Goal: Transaction & Acquisition: Book appointment/travel/reservation

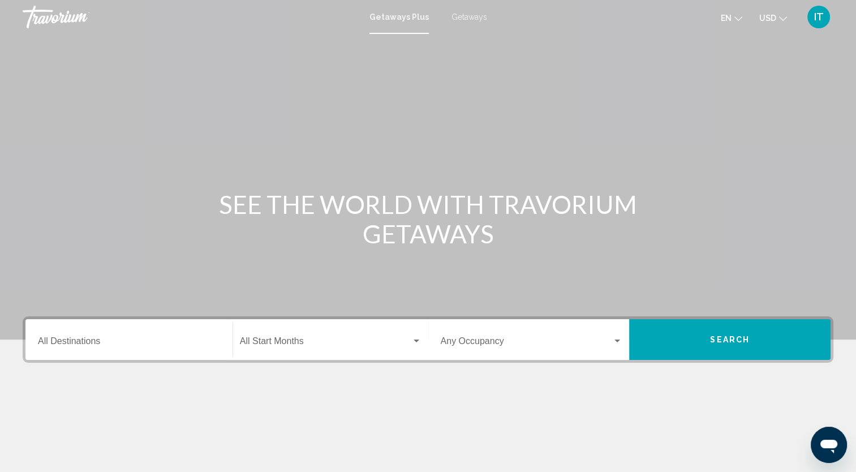
click at [477, 19] on span "Getaways" at bounding box center [470, 16] width 36 height 9
click at [784, 19] on icon "Change currency" at bounding box center [783, 18] width 8 height 5
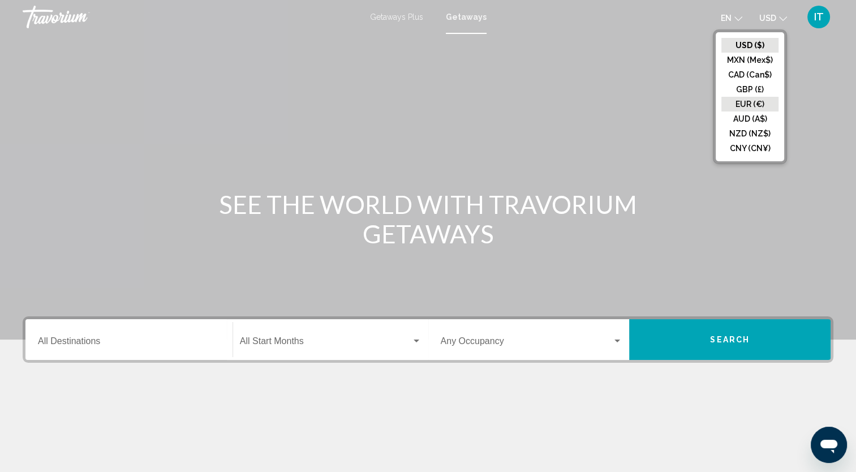
click at [752, 103] on button "EUR (€)" at bounding box center [750, 104] width 57 height 15
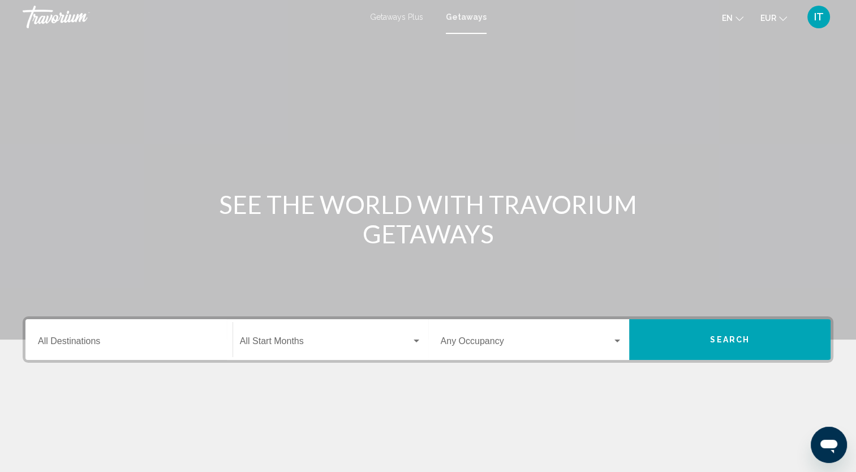
click at [111, 340] on input "Destination All Destinations" at bounding box center [129, 343] width 182 height 10
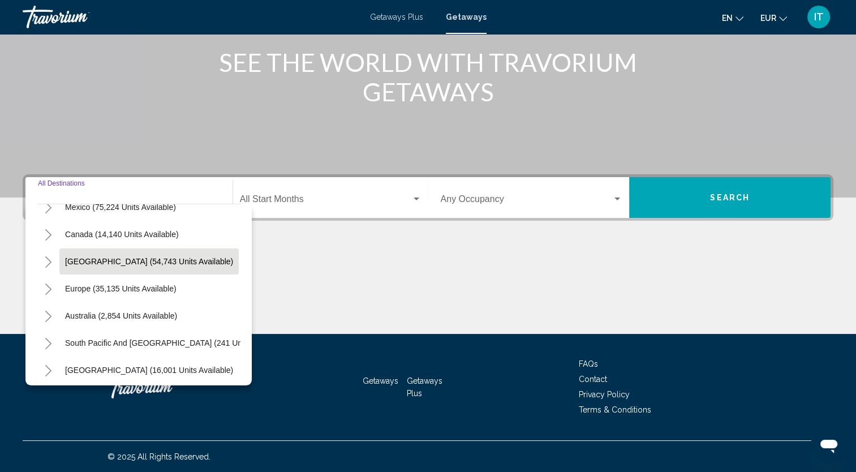
scroll to position [72, 0]
click at [50, 285] on icon "Toggle Europe (35,135 units available)" at bounding box center [48, 287] width 8 height 11
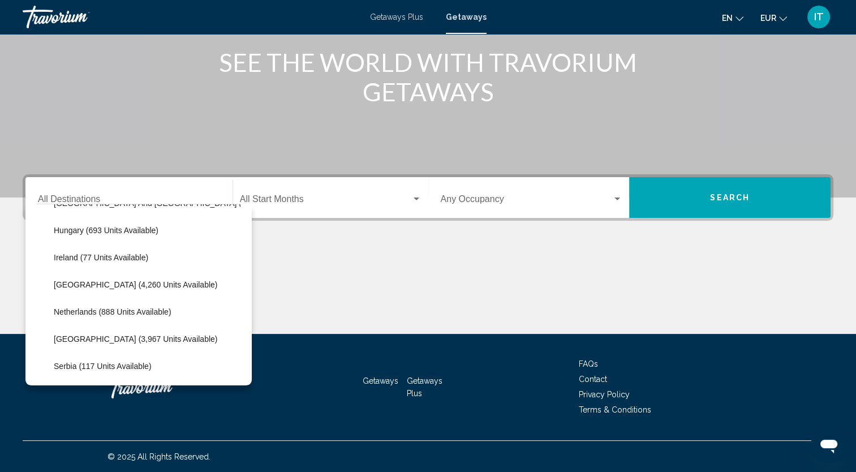
scroll to position [404, 0]
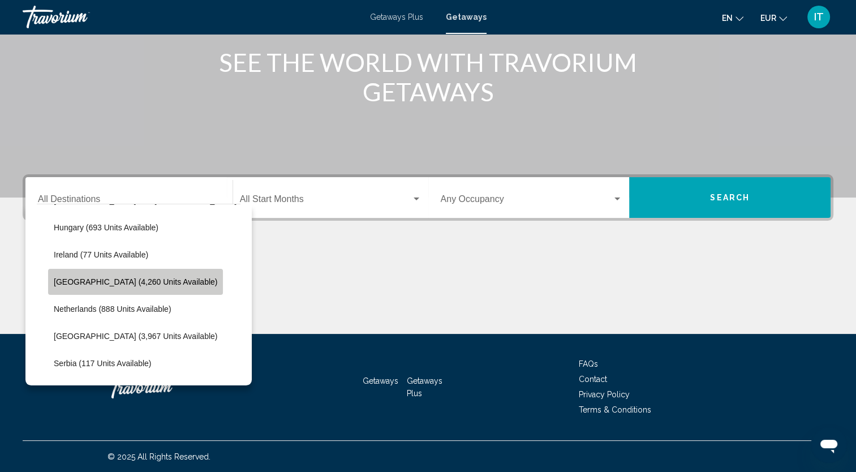
click at [136, 286] on span "[GEOGRAPHIC_DATA] (4,260 units available)" at bounding box center [136, 281] width 164 height 9
type input "**********"
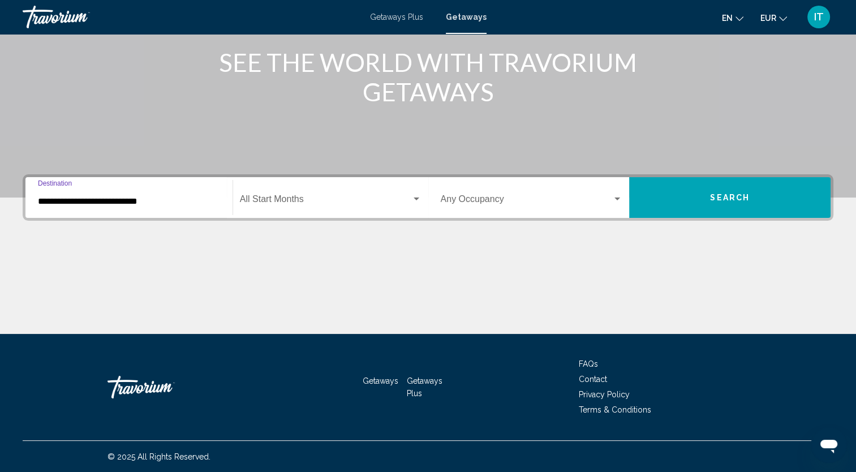
click at [700, 197] on button "Search" at bounding box center [729, 197] width 201 height 41
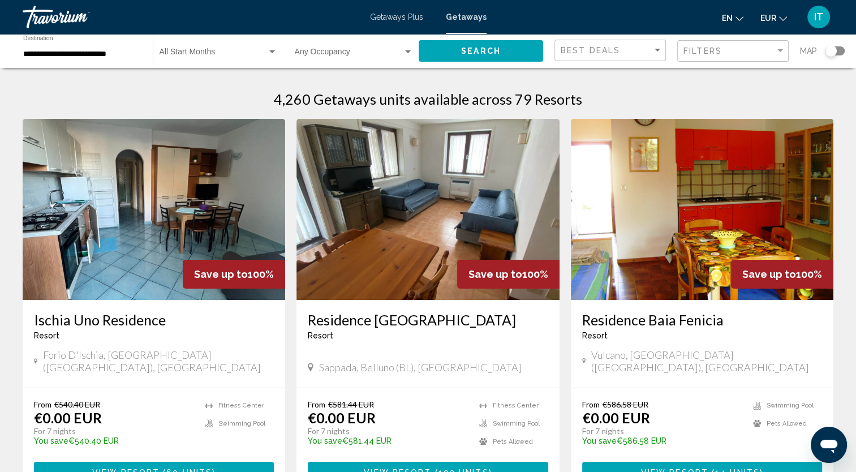
click at [841, 52] on div "Search widget" at bounding box center [835, 50] width 19 height 9
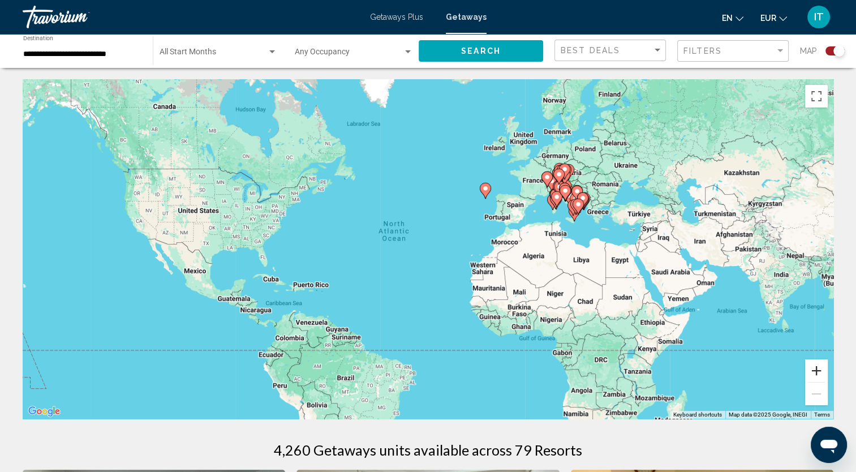
click at [816, 376] on button "Zoom in" at bounding box center [816, 370] width 23 height 23
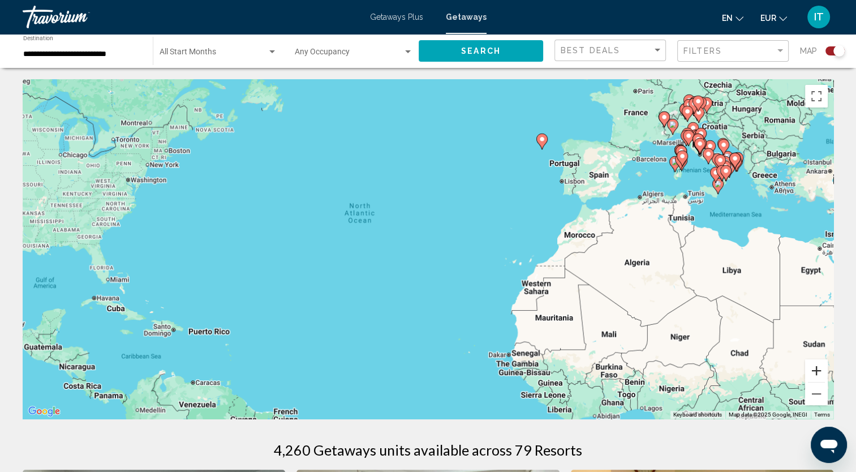
click at [816, 376] on button "Zoom in" at bounding box center [816, 370] width 23 height 23
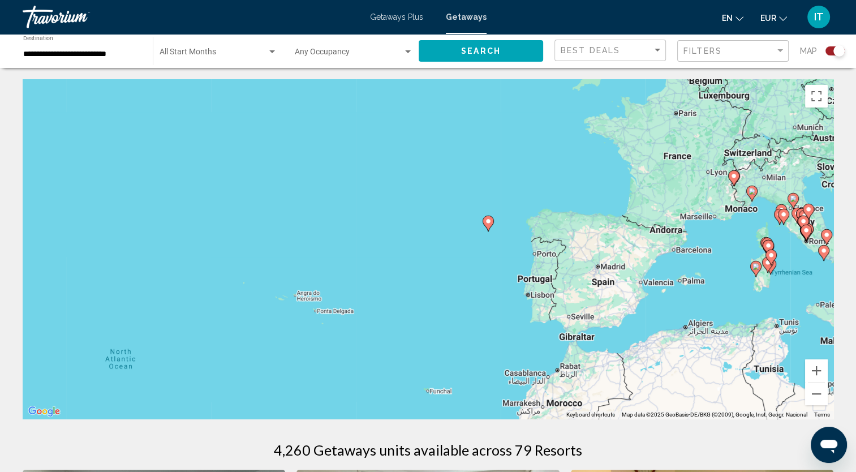
drag, startPoint x: 667, startPoint y: 215, endPoint x: 475, endPoint y: 366, distance: 244.2
click at [494, 400] on div "To activate drag with keyboard, press Alt + Enter. Once in keyboard drag state,…" at bounding box center [428, 249] width 811 height 340
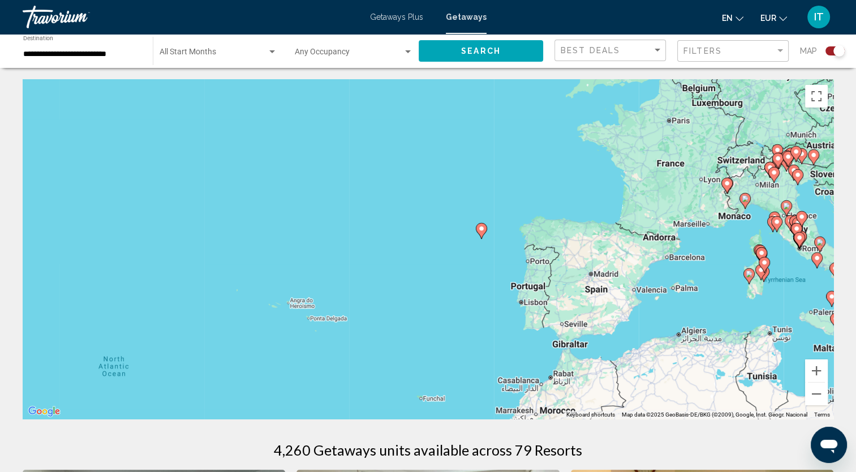
click at [482, 230] on image "Main content" at bounding box center [481, 228] width 7 height 7
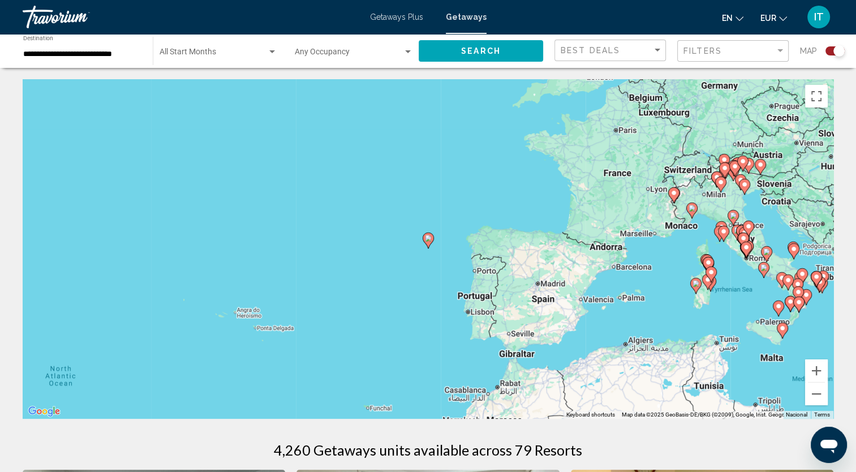
click at [430, 242] on icon "Main content" at bounding box center [428, 240] width 10 height 15
type input "**********"
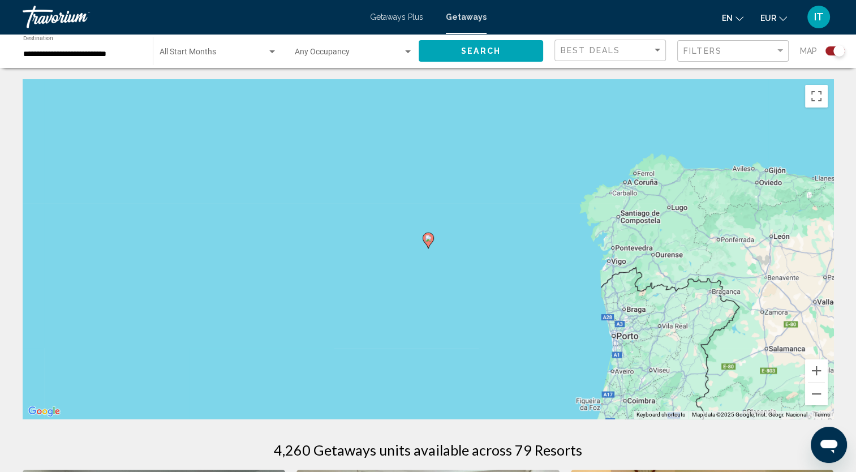
click at [430, 242] on icon "Main content" at bounding box center [428, 240] width 10 height 15
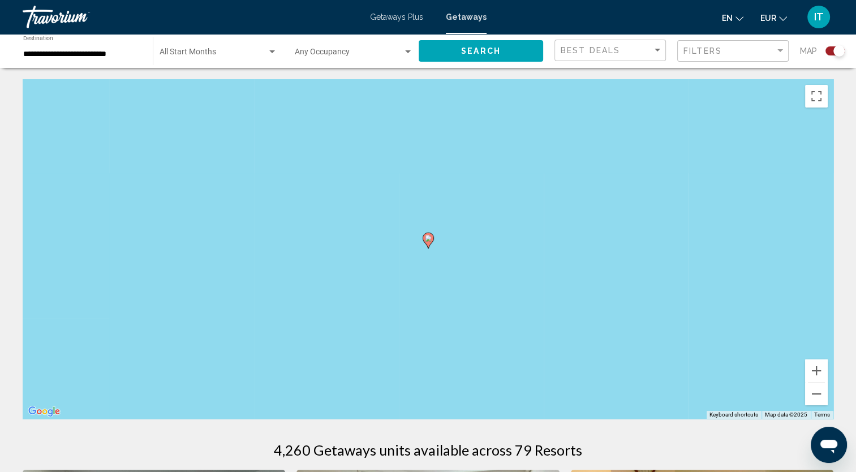
click at [430, 242] on icon "Main content" at bounding box center [428, 240] width 10 height 15
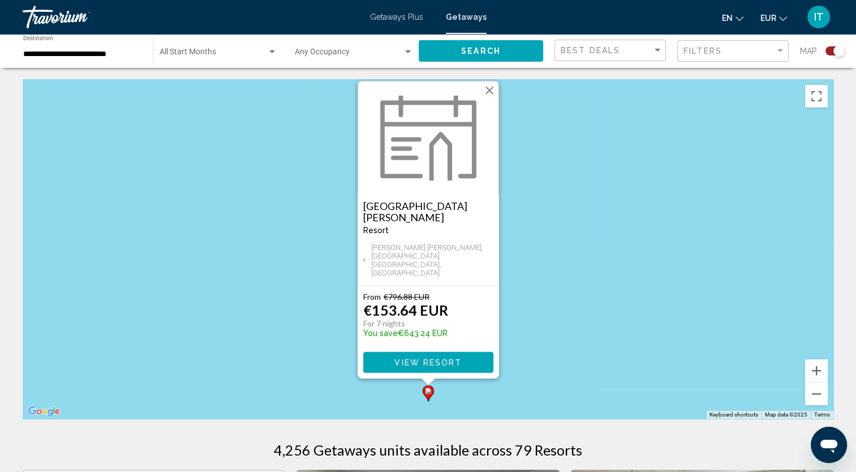
click at [722, 311] on div "To activate drag with keyboard, press Alt + Enter. Once in keyboard drag state,…" at bounding box center [428, 249] width 811 height 340
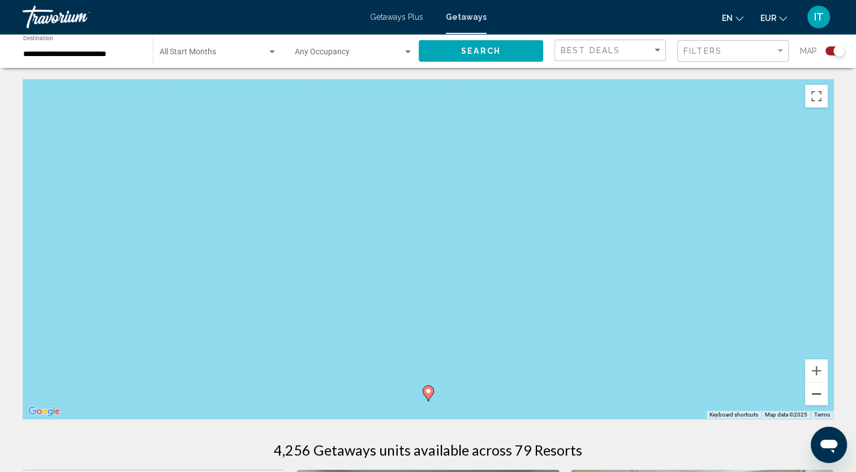
click at [812, 400] on button "Zoom out" at bounding box center [816, 394] width 23 height 23
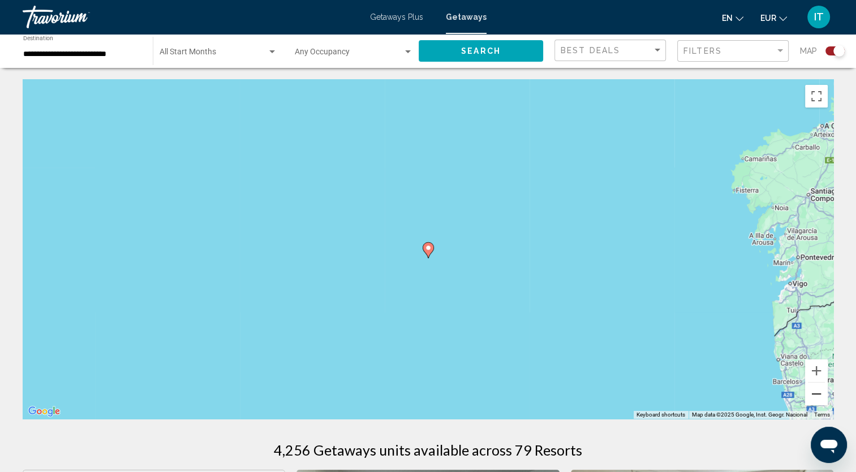
click at [812, 400] on button "Zoom out" at bounding box center [816, 394] width 23 height 23
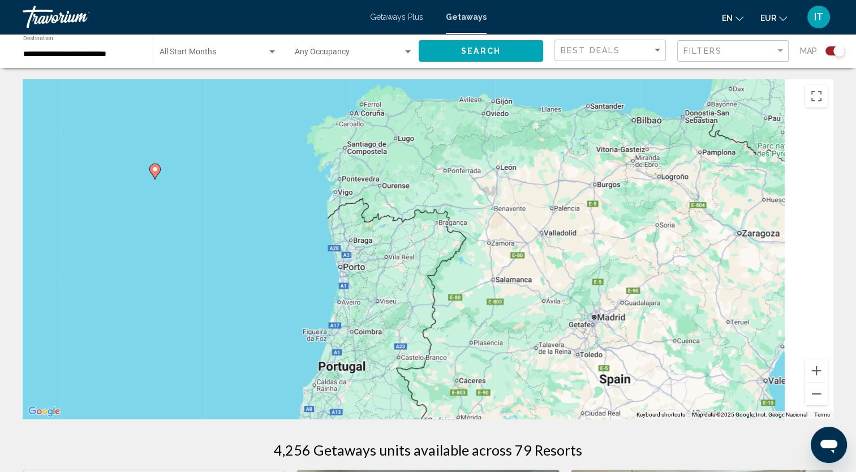
drag, startPoint x: 761, startPoint y: 304, endPoint x: 498, endPoint y: 232, distance: 272.4
click at [464, 224] on div "To activate drag with keyboard, press Alt + Enter. Once in keyboard drag state,…" at bounding box center [428, 249] width 811 height 340
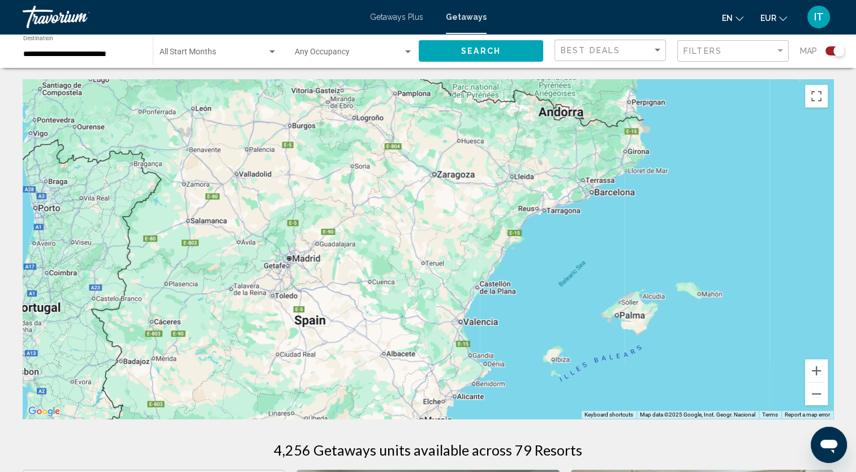
drag, startPoint x: 679, startPoint y: 275, endPoint x: 376, endPoint y: 224, distance: 307.0
click at [376, 224] on div "To activate drag with keyboard, press Alt + Enter. Once in keyboard drag state,…" at bounding box center [428, 249] width 811 height 340
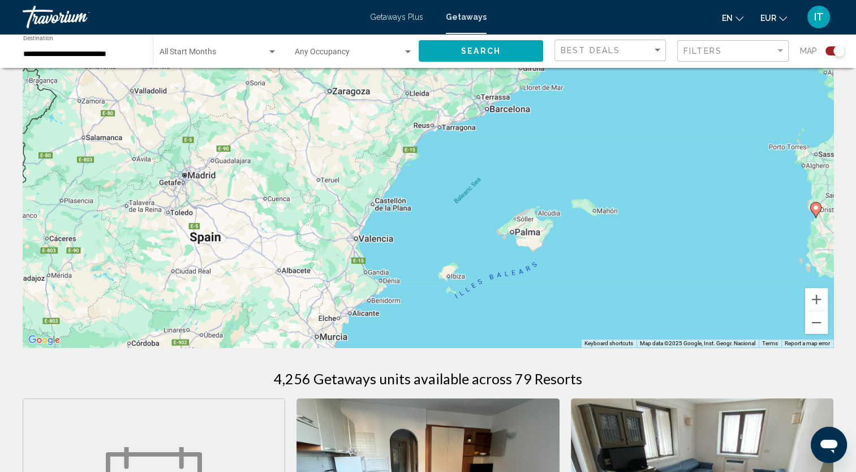
scroll to position [72, 0]
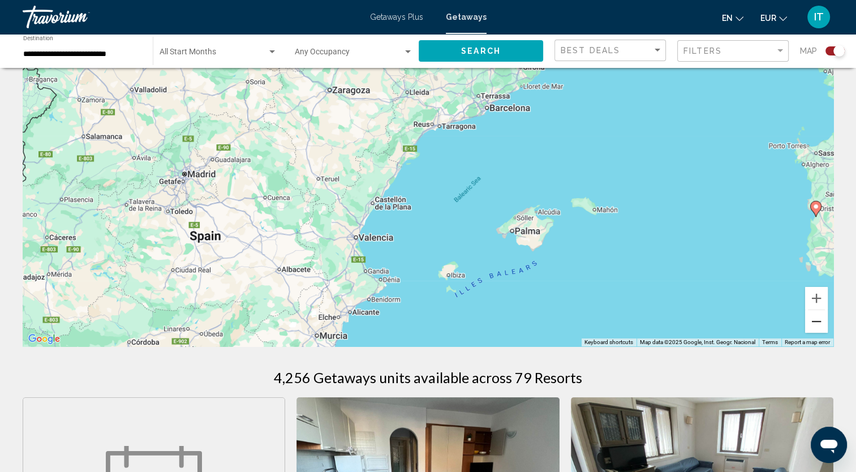
click at [816, 328] on button "Zoom out" at bounding box center [816, 321] width 23 height 23
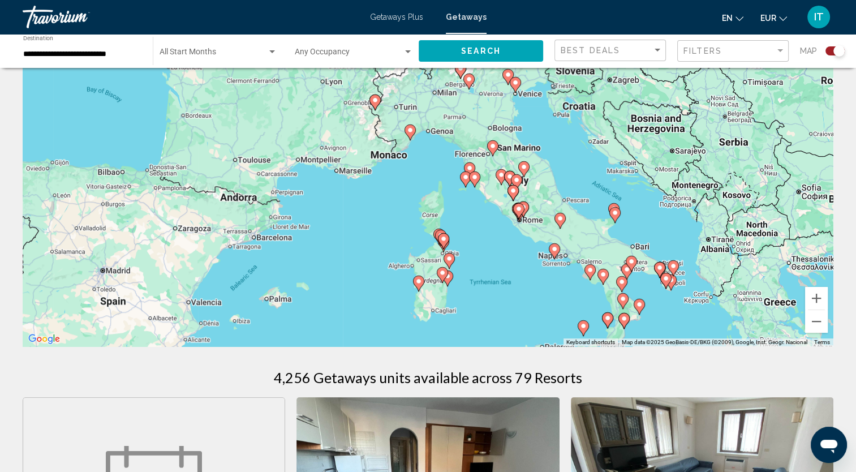
drag, startPoint x: 700, startPoint y: 237, endPoint x: 496, endPoint y: 332, distance: 224.8
click at [496, 332] on div "To activate drag with keyboard, press Alt + Enter. Once in keyboard drag state,…" at bounding box center [428, 177] width 811 height 340
click at [822, 298] on button "Zoom in" at bounding box center [816, 298] width 23 height 23
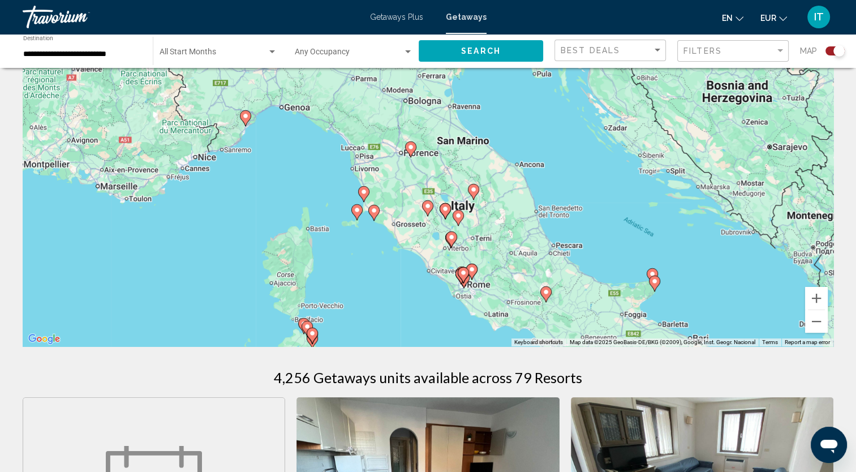
drag, startPoint x: 590, startPoint y: 298, endPoint x: 451, endPoint y: 329, distance: 143.2
click at [451, 329] on div "To activate drag with keyboard, press Alt + Enter. Once in keyboard drag state,…" at bounding box center [428, 177] width 811 height 340
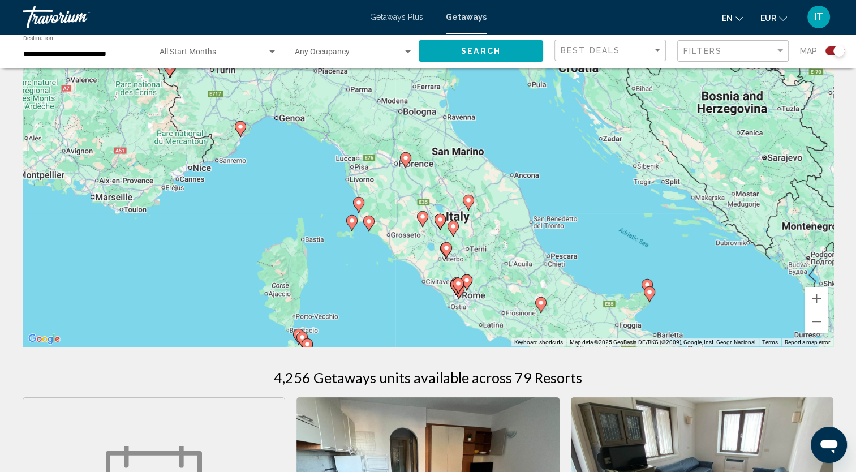
click at [456, 229] on image "Main content" at bounding box center [453, 226] width 7 height 7
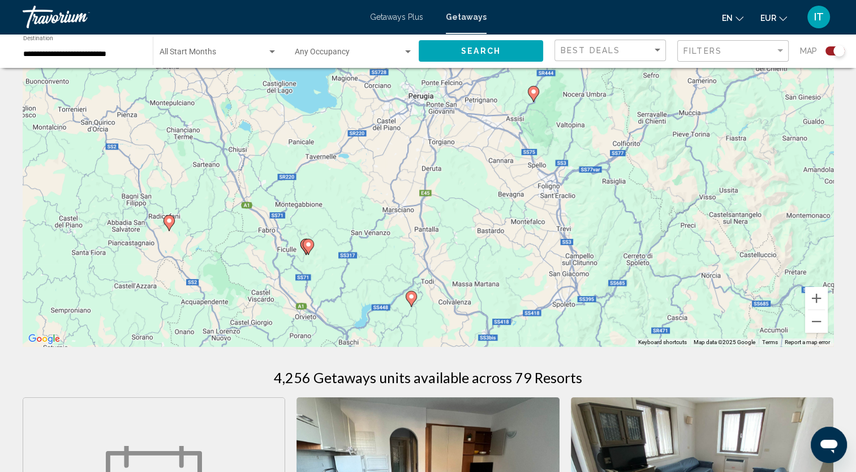
drag, startPoint x: 469, startPoint y: 216, endPoint x: 452, endPoint y: 349, distance: 133.5
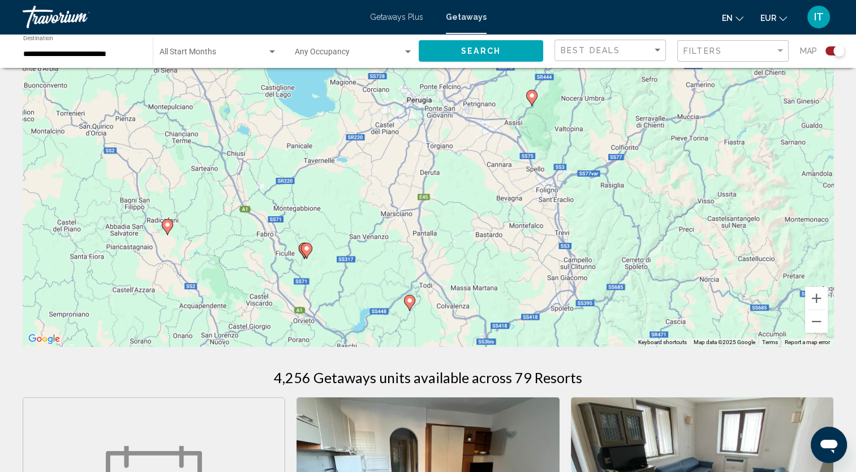
drag, startPoint x: 487, startPoint y: 237, endPoint x: 482, endPoint y: 323, distance: 86.7
click at [482, 323] on div "To activate drag with keyboard, press Alt + Enter. Once in keyboard drag state,…" at bounding box center [428, 177] width 811 height 340
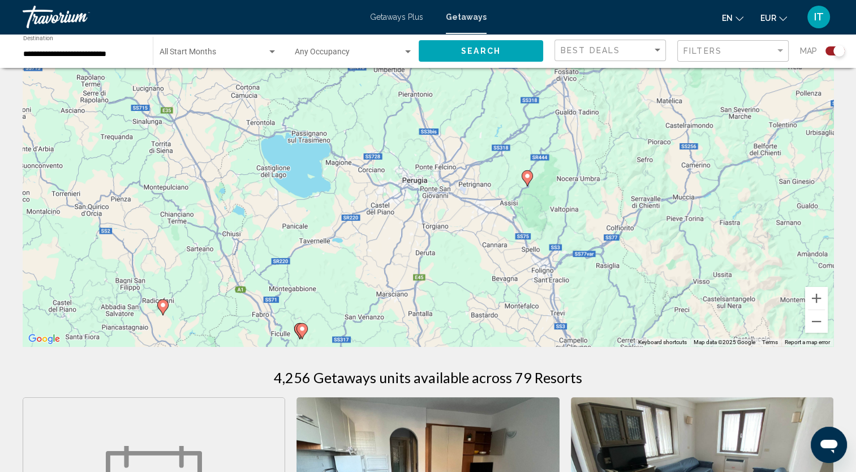
click at [527, 180] on icon "Main content" at bounding box center [527, 178] width 10 height 15
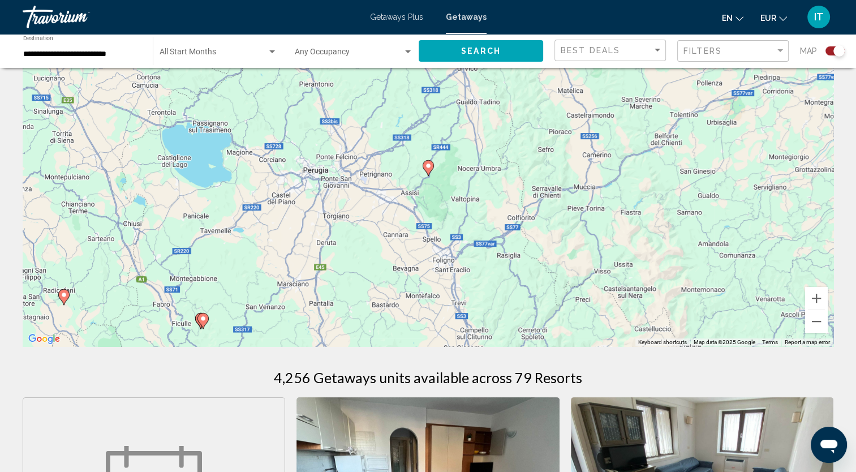
click at [428, 170] on icon "Main content" at bounding box center [428, 168] width 10 height 15
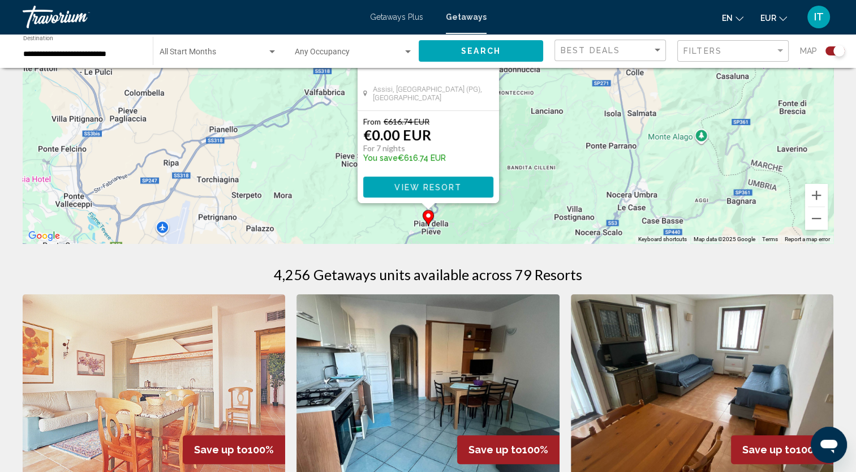
scroll to position [178, 0]
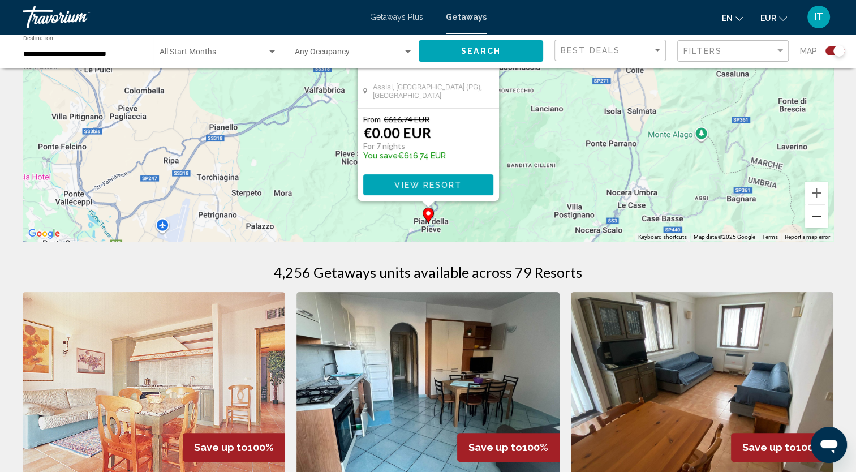
click at [814, 219] on button "Zoom out" at bounding box center [816, 216] width 23 height 23
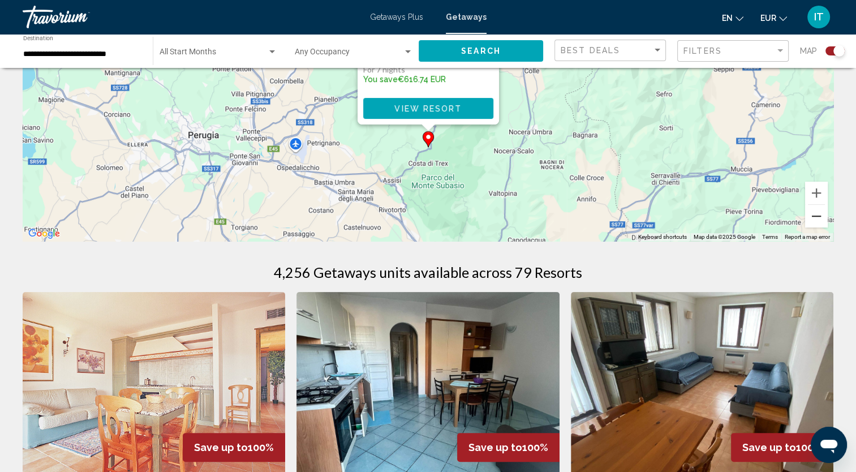
click at [817, 218] on button "Zoom out" at bounding box center [816, 216] width 23 height 23
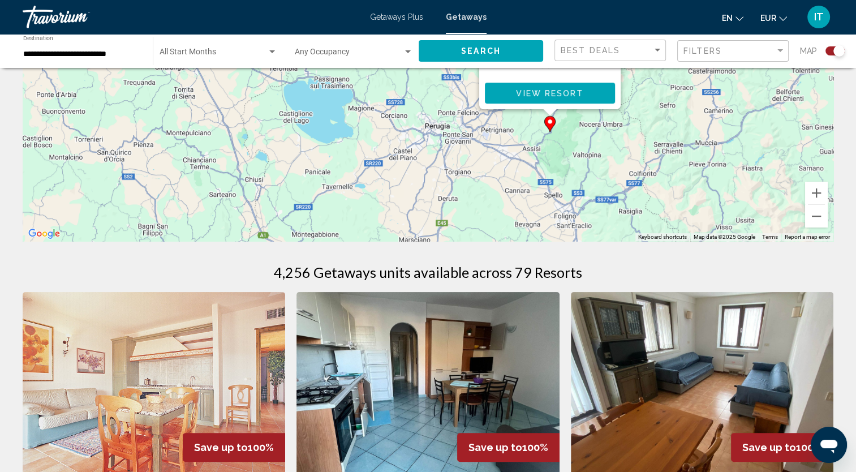
drag, startPoint x: 462, startPoint y: 147, endPoint x: 585, endPoint y: 171, distance: 125.7
click at [585, 171] on div "To activate drag with keyboard, press Alt + Enter. Once in keyboard drag state,…" at bounding box center [428, 72] width 811 height 340
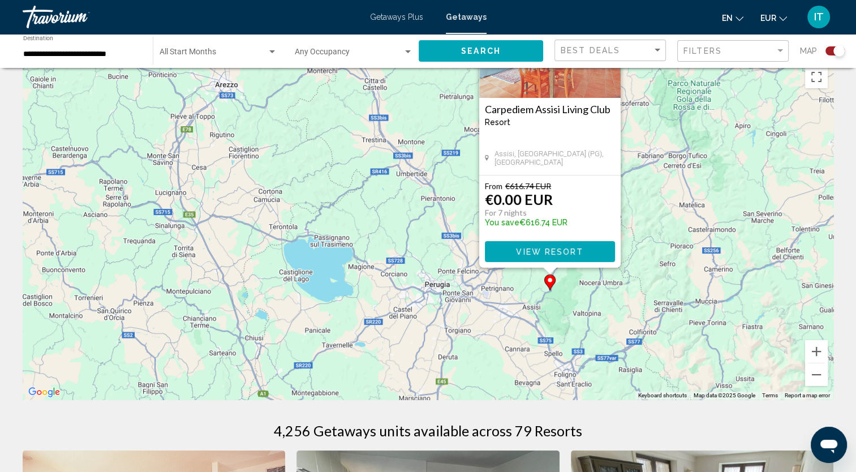
scroll to position [0, 0]
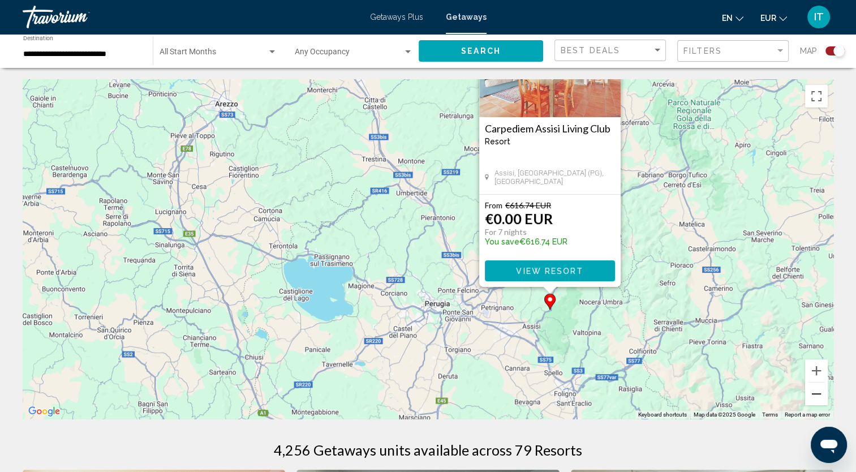
click at [814, 401] on button "Zoom out" at bounding box center [816, 394] width 23 height 23
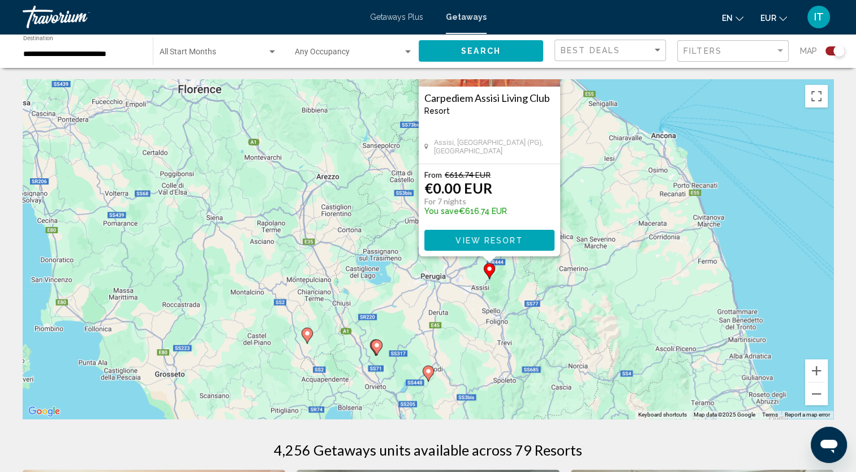
click at [310, 336] on image "Main content" at bounding box center [307, 333] width 7 height 7
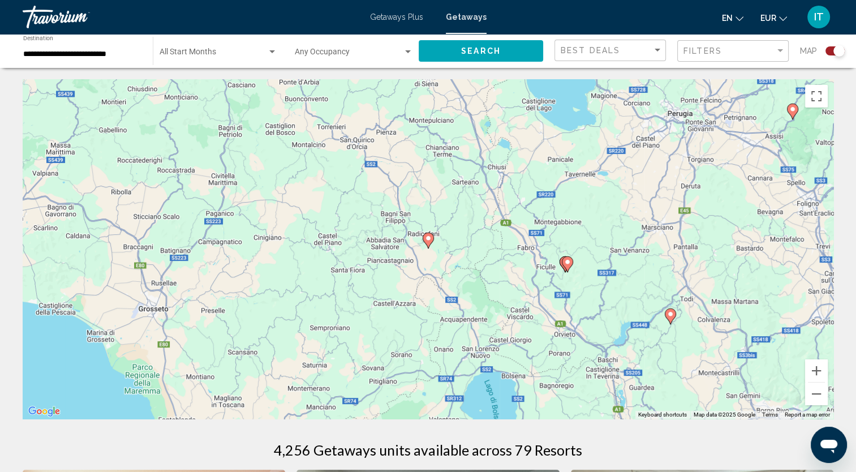
click at [430, 243] on icon "Main content" at bounding box center [428, 240] width 10 height 15
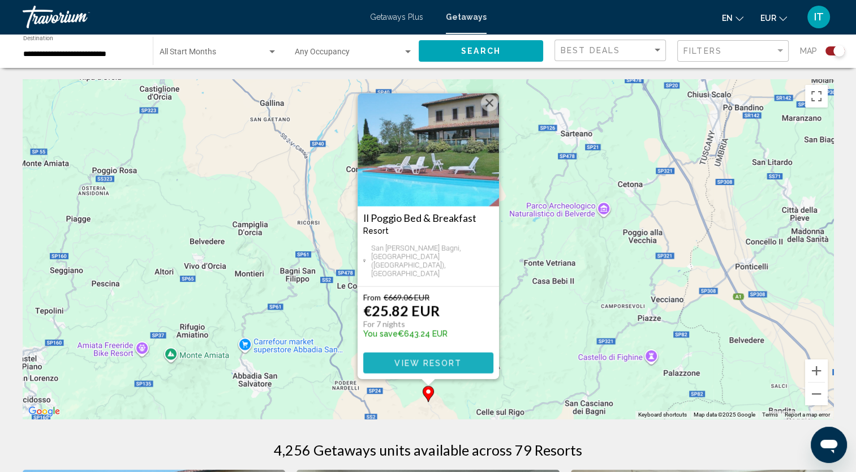
click at [435, 363] on span "View Resort" at bounding box center [427, 363] width 67 height 9
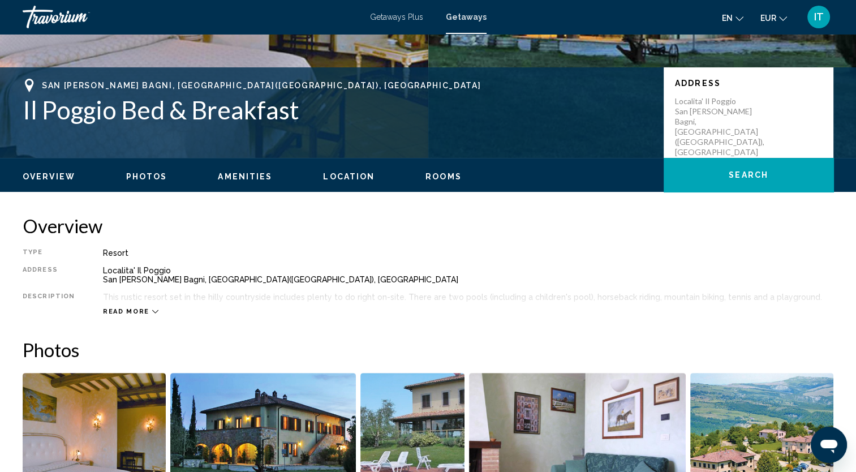
scroll to position [16, 0]
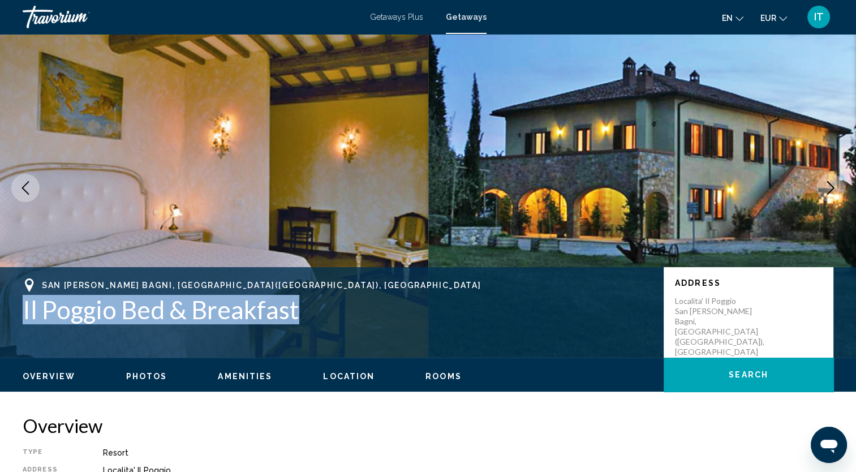
drag, startPoint x: 380, startPoint y: 318, endPoint x: 18, endPoint y: 316, distance: 362.8
click at [18, 316] on div "San [PERSON_NAME] Bagni, [GEOGRAPHIC_DATA]([GEOGRAPHIC_DATA]), [GEOGRAPHIC_DATA…" at bounding box center [428, 312] width 856 height 68
copy h1 "Il Poggio Bed & Breakfast"
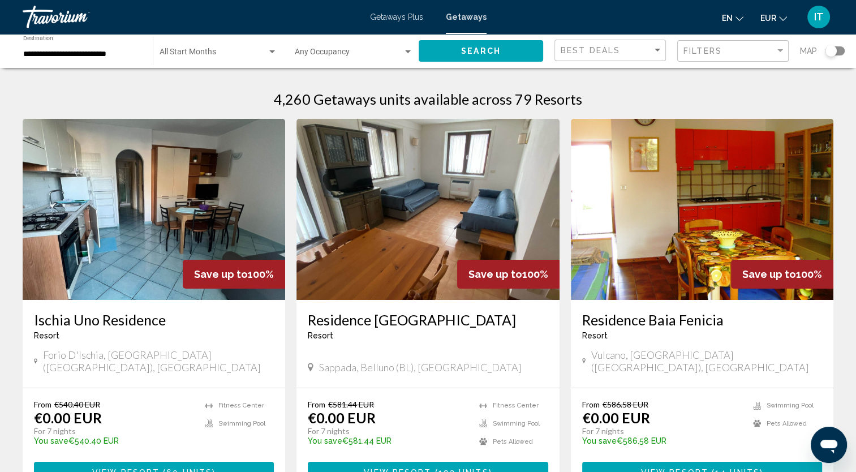
click at [836, 51] on div "Search widget" at bounding box center [831, 50] width 11 height 11
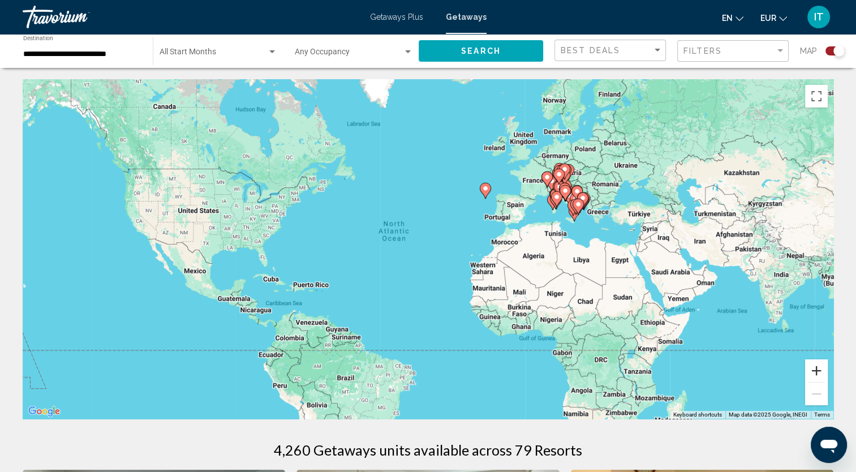
click at [820, 370] on button "Zoom in" at bounding box center [816, 370] width 23 height 23
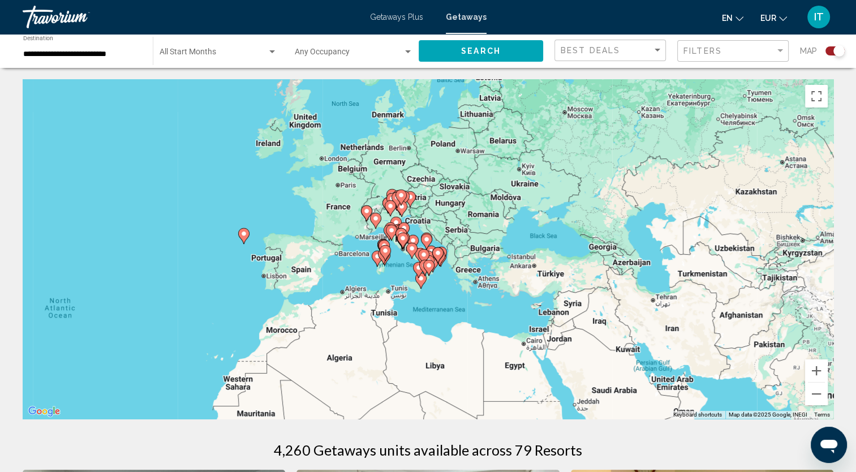
drag, startPoint x: 741, startPoint y: 304, endPoint x: 451, endPoint y: 405, distance: 307.1
click at [451, 405] on div "To activate drag with keyboard, press Alt + Enter. Once in keyboard drag state,…" at bounding box center [428, 249] width 811 height 340
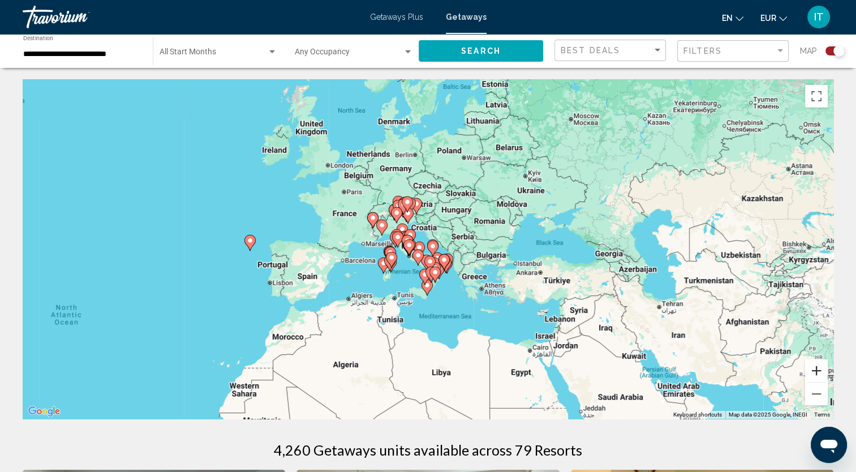
click at [812, 373] on button "Zoom in" at bounding box center [816, 370] width 23 height 23
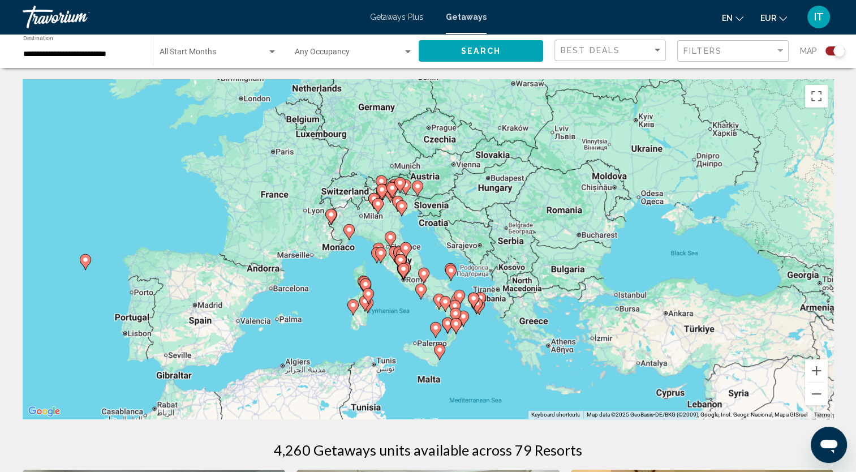
drag, startPoint x: 629, startPoint y: 336, endPoint x: 644, endPoint y: 353, distance: 22.9
click at [644, 353] on div "To activate drag with keyboard, press Alt + Enter. Once in keyboard drag state,…" at bounding box center [428, 249] width 811 height 340
click at [818, 372] on button "Zoom in" at bounding box center [816, 370] width 23 height 23
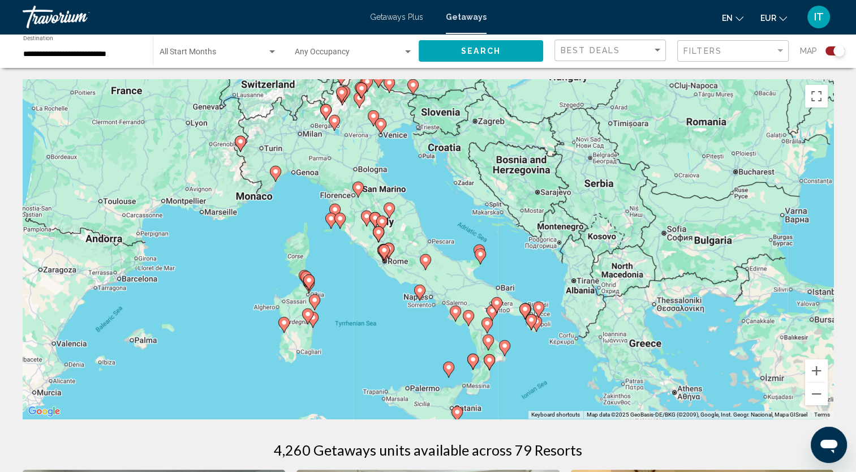
drag, startPoint x: 692, startPoint y: 367, endPoint x: 698, endPoint y: 310, distance: 57.4
click at [698, 310] on div "To activate drag with keyboard, press Alt + Enter. Once in keyboard drag state,…" at bounding box center [428, 249] width 811 height 340
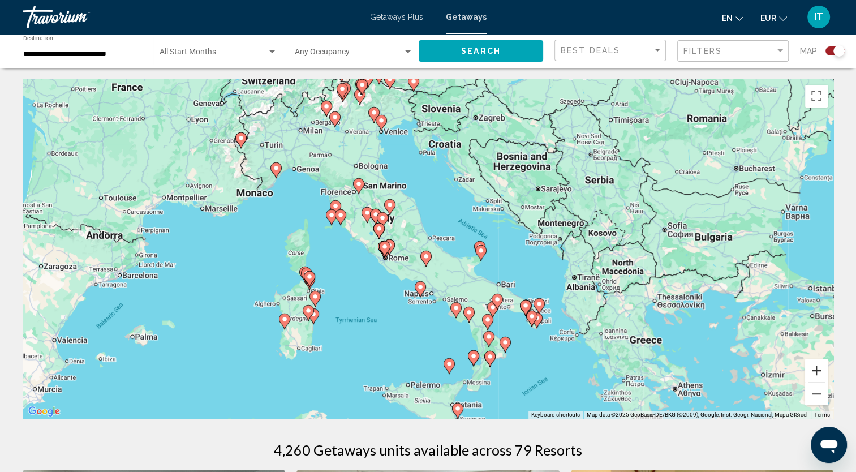
click at [816, 372] on button "Zoom in" at bounding box center [816, 370] width 23 height 23
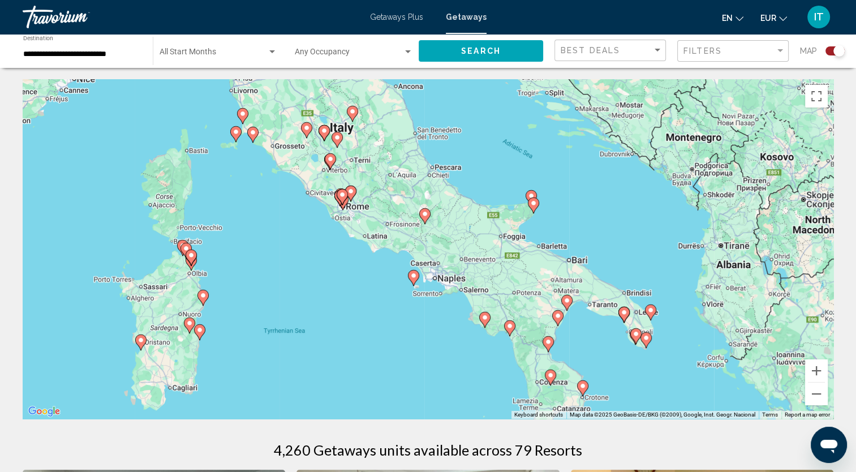
drag, startPoint x: 672, startPoint y: 378, endPoint x: 672, endPoint y: 311, distance: 66.2
click at [672, 311] on div "To activate drag with keyboard, press Alt + Enter. Once in keyboard drag state,…" at bounding box center [428, 249] width 811 height 340
click at [413, 277] on image "Main content" at bounding box center [413, 275] width 7 height 7
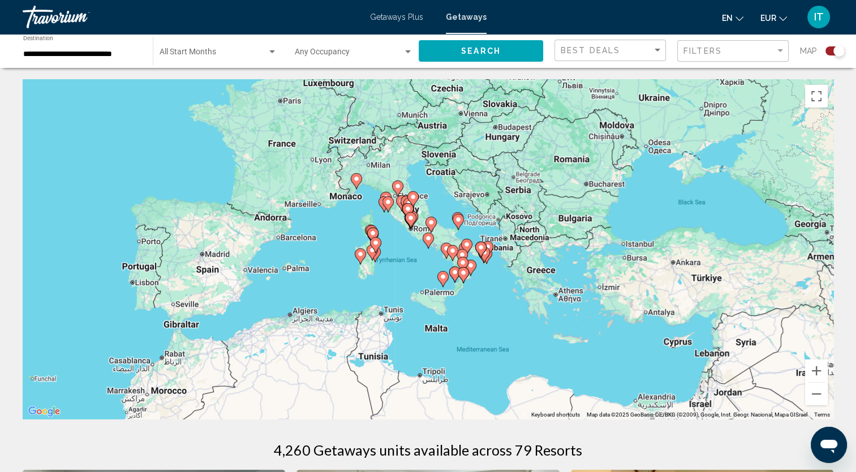
click at [427, 234] on icon "Main content" at bounding box center [428, 240] width 10 height 15
type input "**********"
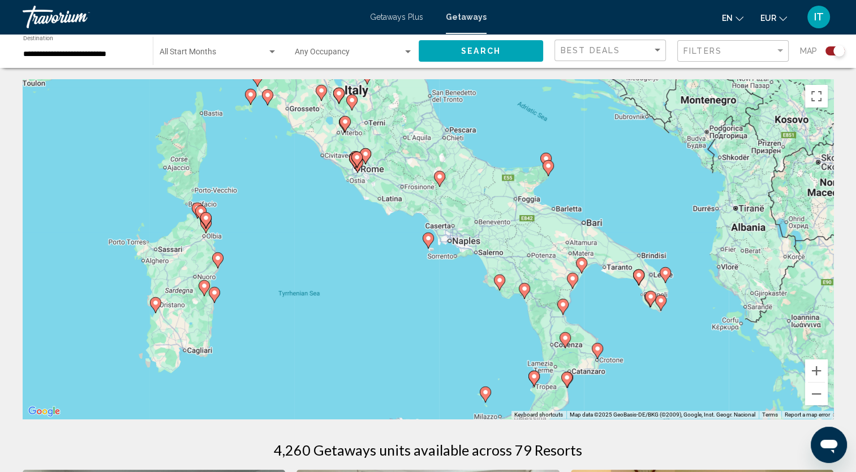
click at [427, 234] on icon "Main content" at bounding box center [428, 240] width 10 height 15
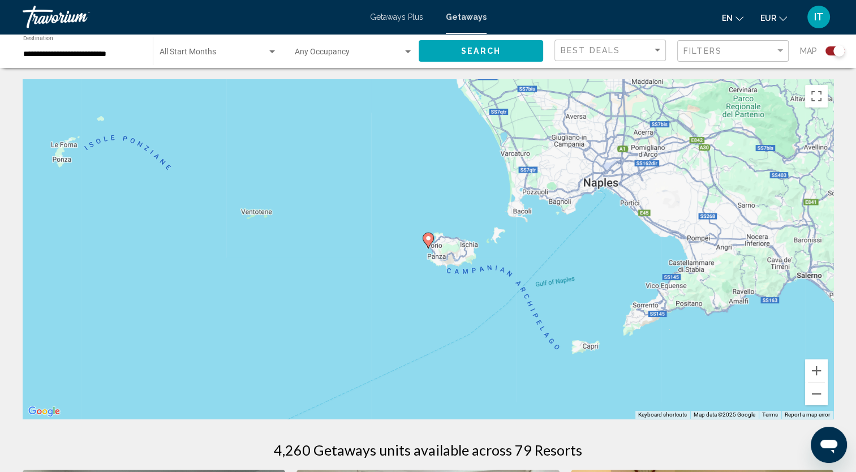
click at [427, 234] on icon "Main content" at bounding box center [428, 240] width 10 height 15
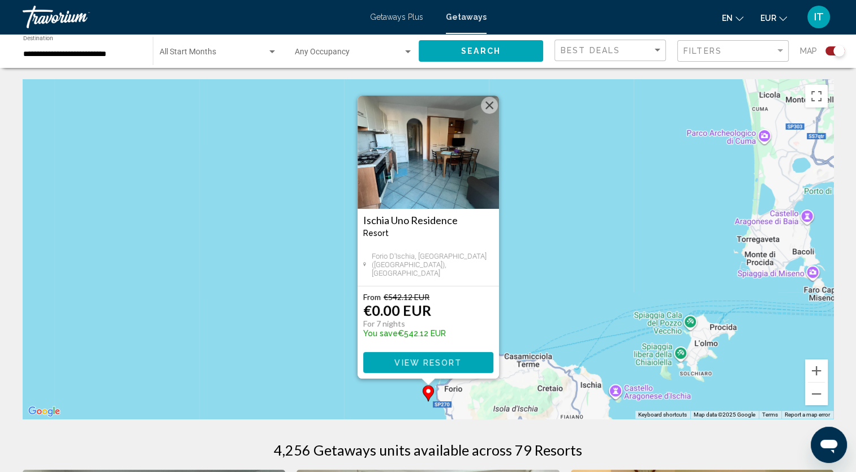
click at [466, 366] on button "View Resort" at bounding box center [428, 362] width 130 height 21
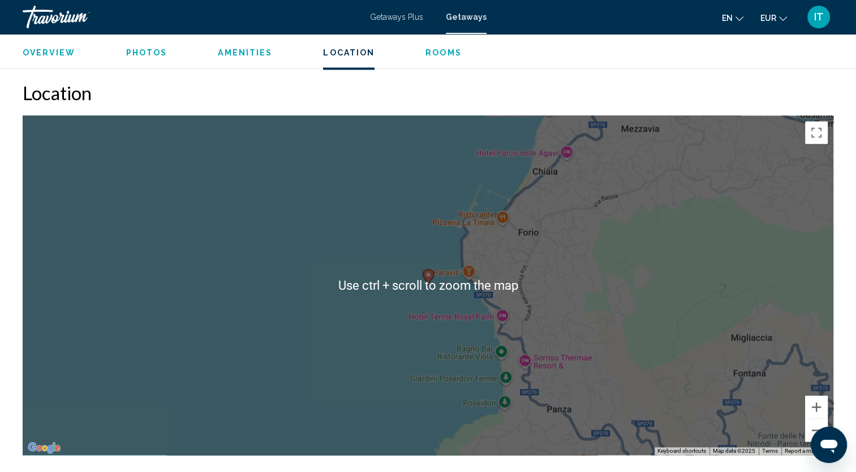
scroll to position [1595, 0]
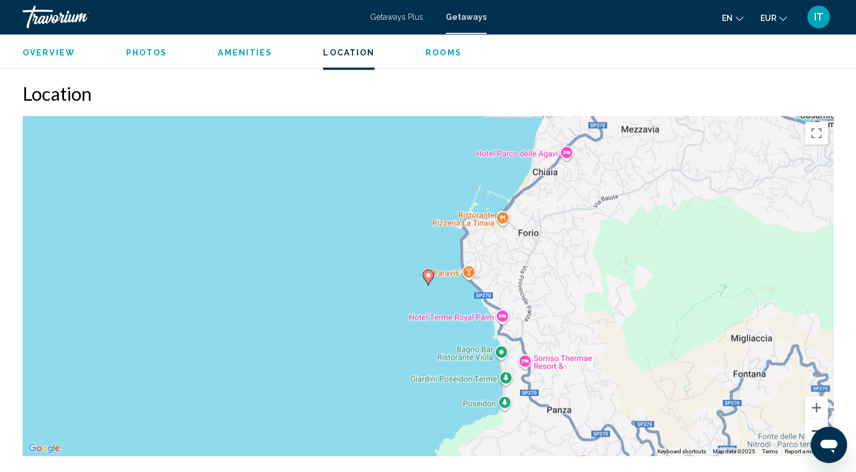
click at [809, 430] on button "Zoom out" at bounding box center [816, 430] width 23 height 23
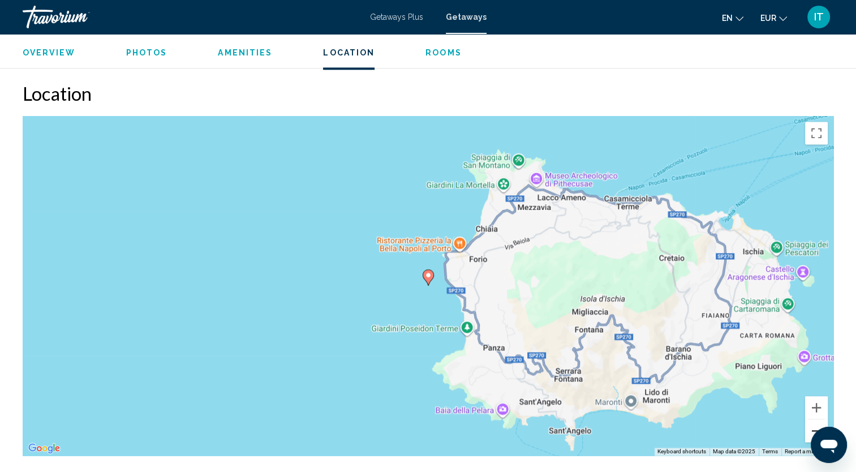
click at [809, 430] on button "Zoom out" at bounding box center [816, 430] width 23 height 23
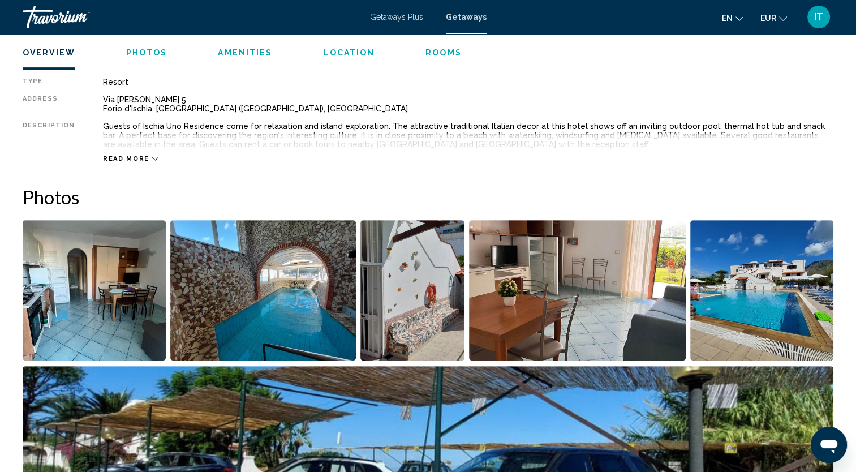
scroll to position [0, 0]
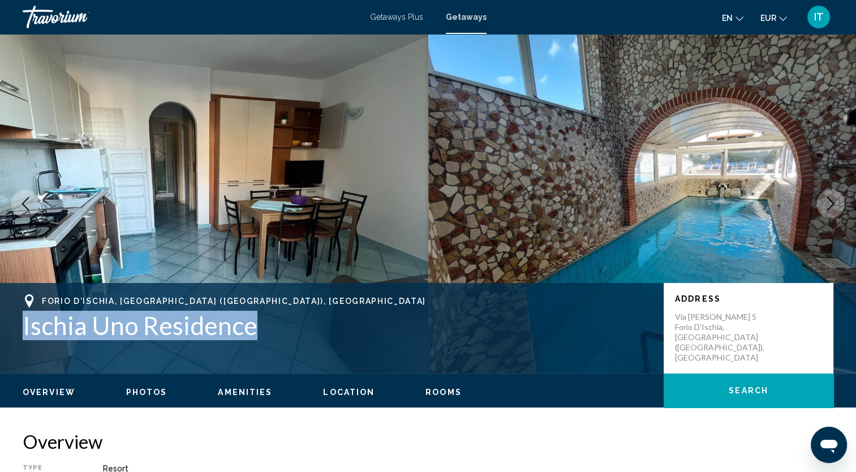
drag, startPoint x: 377, startPoint y: 330, endPoint x: 21, endPoint y: 335, distance: 356.0
click at [21, 335] on div "Forio d'Ischia, [GEOGRAPHIC_DATA] ([GEOGRAPHIC_DATA]), [DEMOGRAPHIC_DATA] Ischi…" at bounding box center [428, 328] width 856 height 68
copy h1 "Ischia Uno Residence"
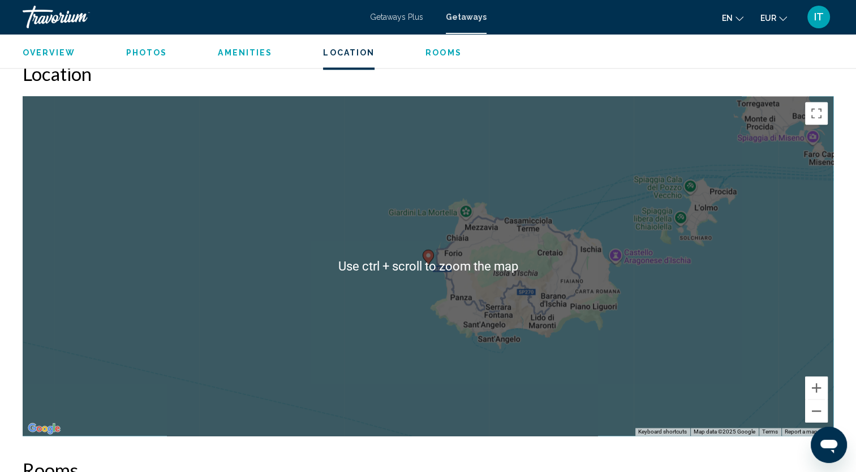
scroll to position [1818, 0]
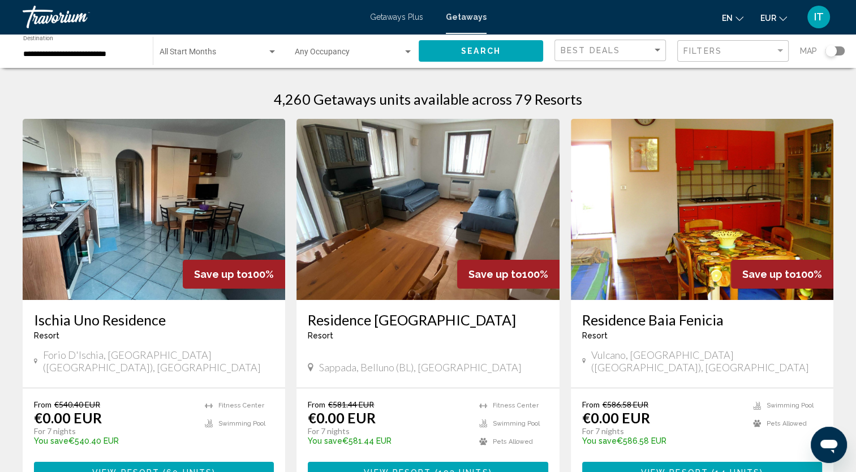
click at [840, 52] on div "Search widget" at bounding box center [835, 50] width 19 height 9
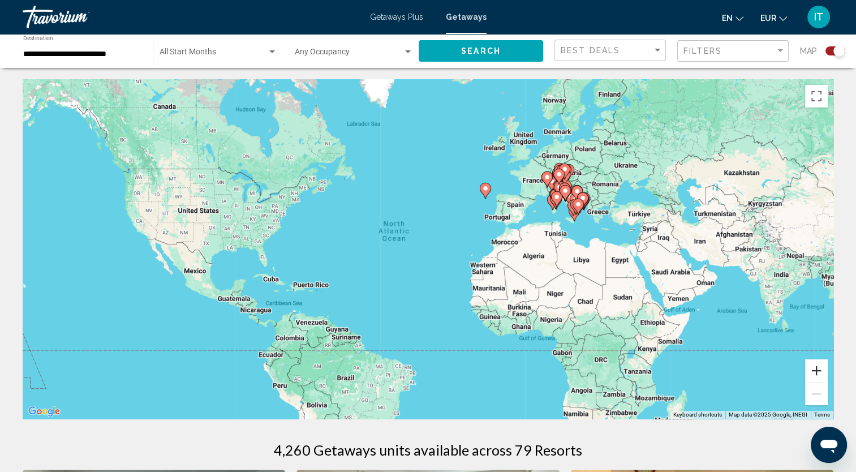
click at [824, 369] on button "Zoom in" at bounding box center [816, 370] width 23 height 23
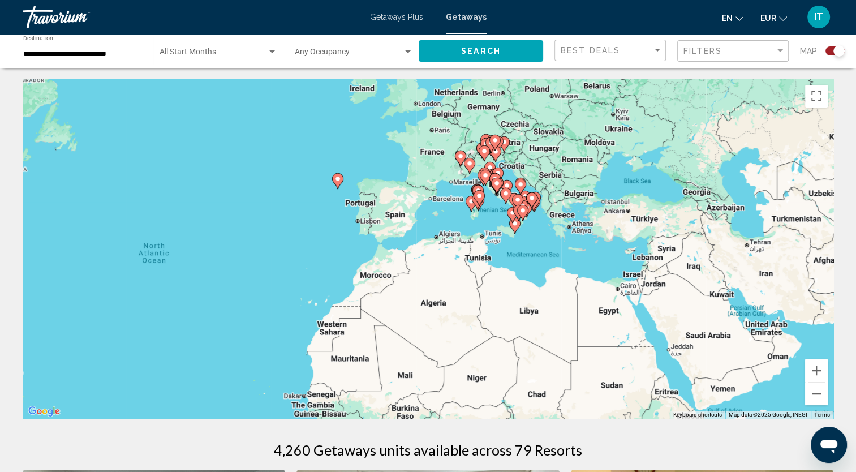
drag, startPoint x: 715, startPoint y: 319, endPoint x: 604, endPoint y: 370, distance: 121.8
click at [525, 359] on div "To activate drag with keyboard, press Alt + Enter. Once in keyboard drag state,…" at bounding box center [428, 249] width 811 height 340
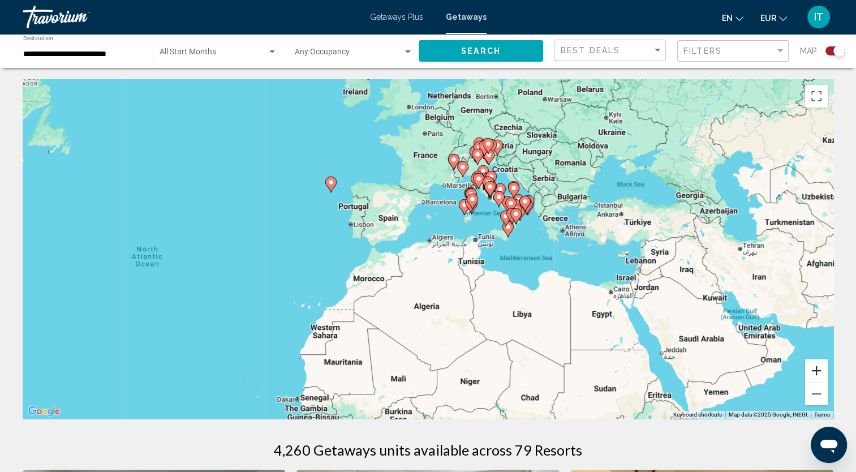
click at [814, 376] on button "Zoom in" at bounding box center [816, 370] width 23 height 23
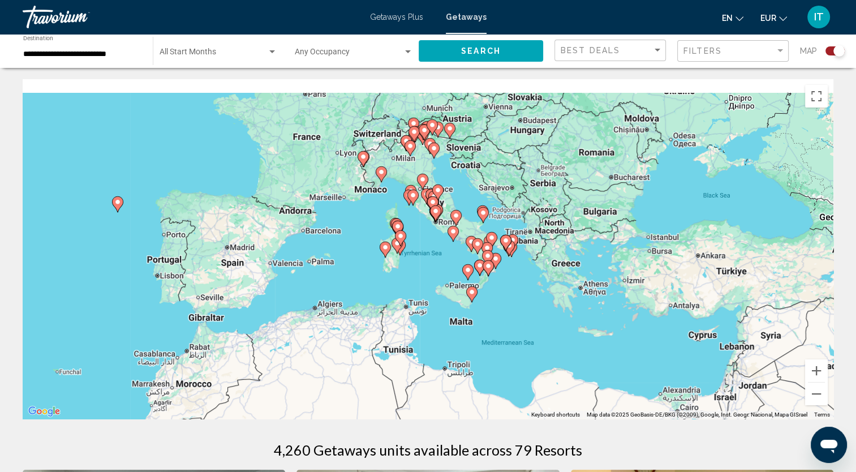
drag, startPoint x: 706, startPoint y: 319, endPoint x: 582, endPoint y: 401, distance: 148.3
click at [582, 401] on div "To activate drag with keyboard, press Alt + Enter. Once in keyboard drag state,…" at bounding box center [428, 249] width 811 height 340
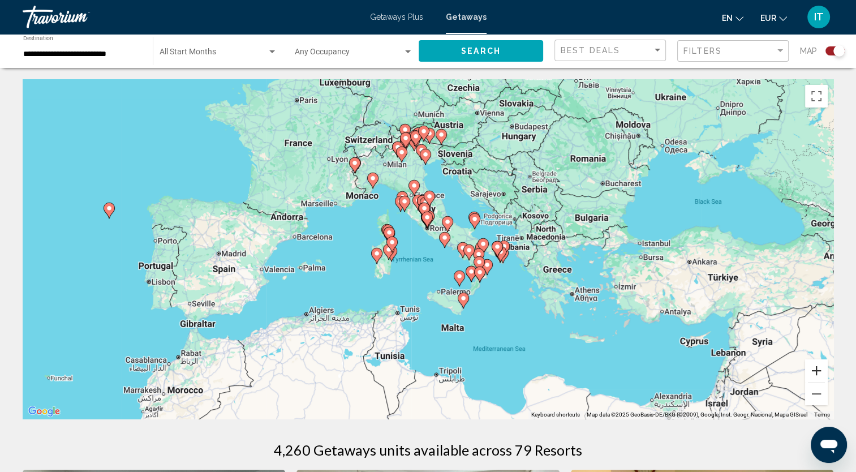
click at [817, 371] on button "Zoom in" at bounding box center [816, 370] width 23 height 23
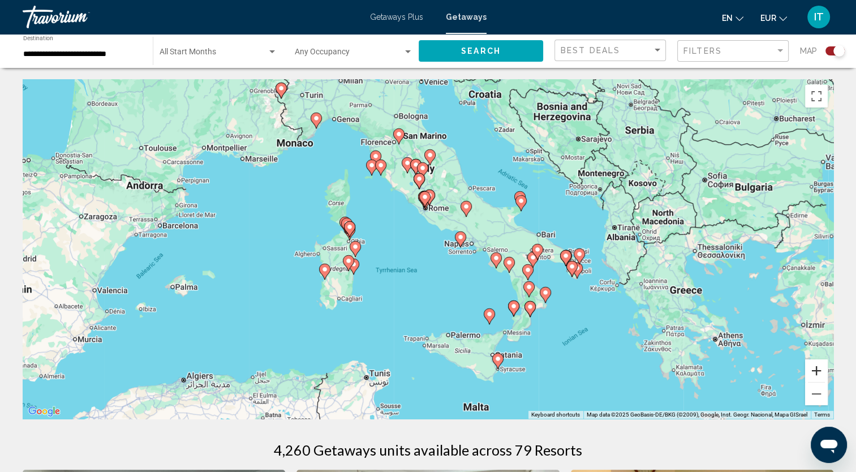
click at [806, 370] on button "Zoom in" at bounding box center [816, 370] width 23 height 23
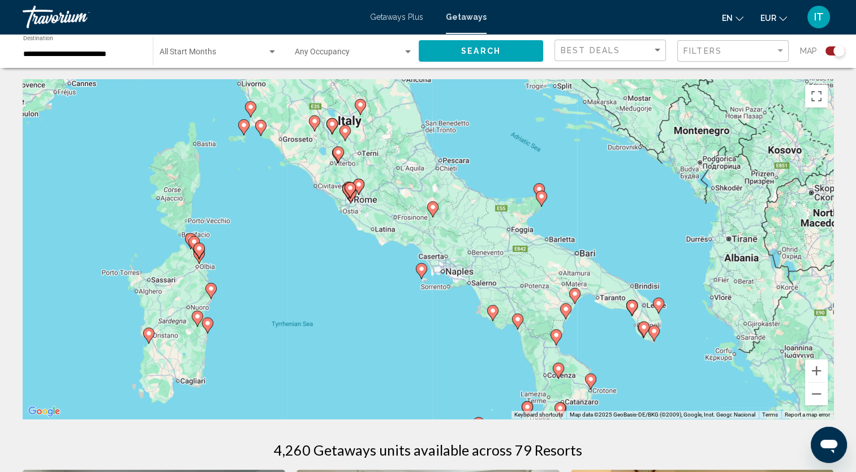
drag, startPoint x: 743, startPoint y: 348, endPoint x: 668, endPoint y: 380, distance: 81.1
click at [668, 380] on div "To activate drag with keyboard, press Alt + Enter. Once in keyboard drag state,…" at bounding box center [428, 249] width 811 height 340
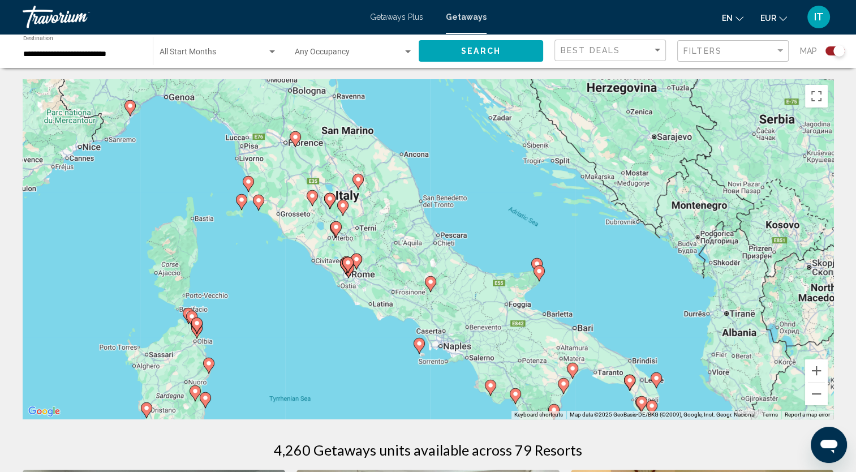
drag, startPoint x: 449, startPoint y: 361, endPoint x: 451, endPoint y: 383, distance: 22.8
click at [451, 383] on div "To activate drag with keyboard, press Alt + Enter. Once in keyboard drag state,…" at bounding box center [428, 249] width 811 height 340
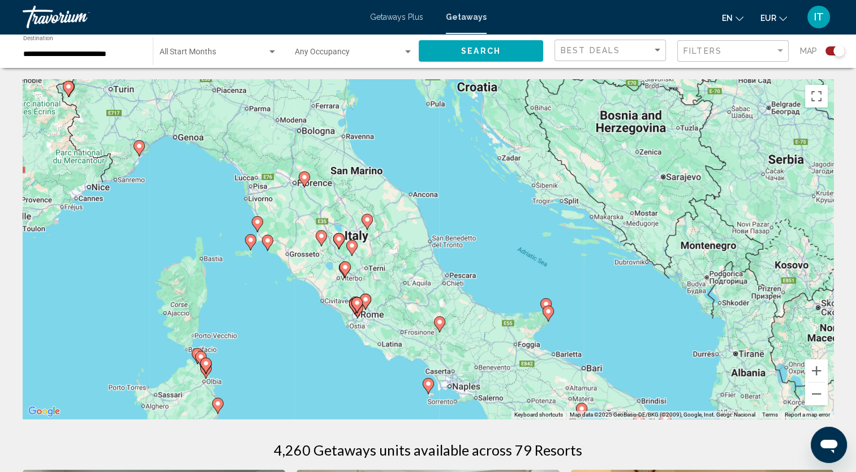
drag, startPoint x: 317, startPoint y: 328, endPoint x: 326, endPoint y: 370, distance: 42.8
click at [326, 370] on div "To activate drag with keyboard, press Alt + Enter. Once in keyboard drag state,…" at bounding box center [428, 249] width 811 height 340
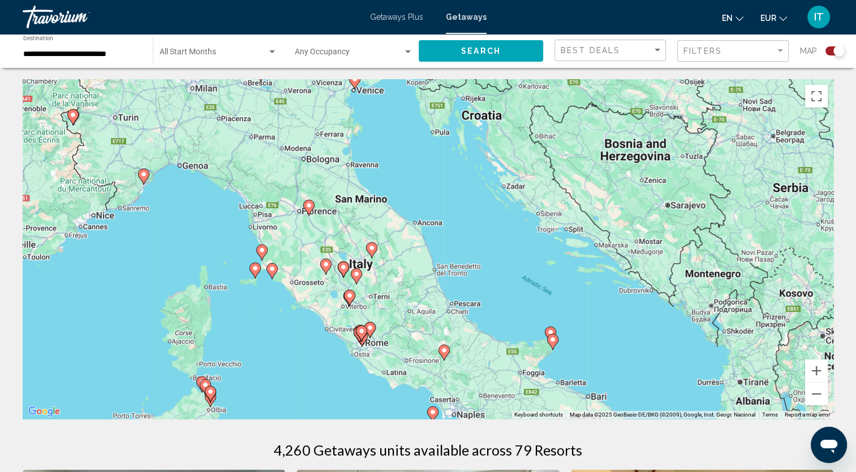
drag, startPoint x: 295, startPoint y: 331, endPoint x: 301, endPoint y: 363, distance: 32.8
click at [301, 363] on div "To activate drag with keyboard, press Alt + Enter. Once in keyboard drag state,…" at bounding box center [428, 249] width 811 height 340
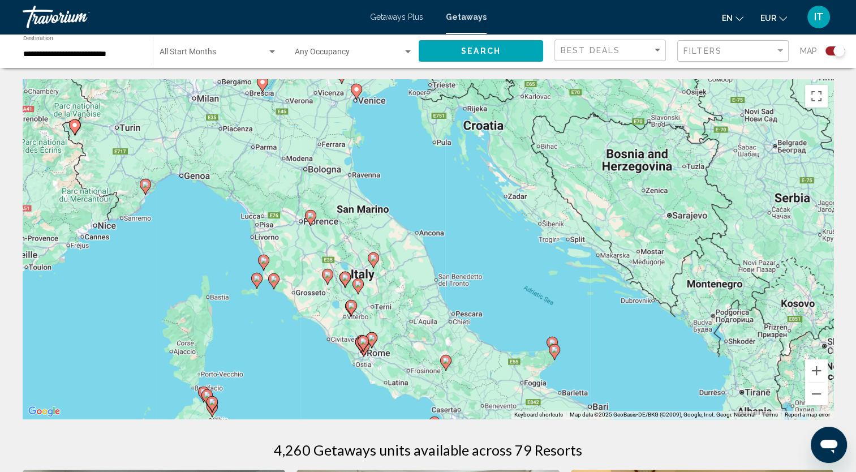
click at [310, 217] on image "Main content" at bounding box center [310, 215] width 7 height 7
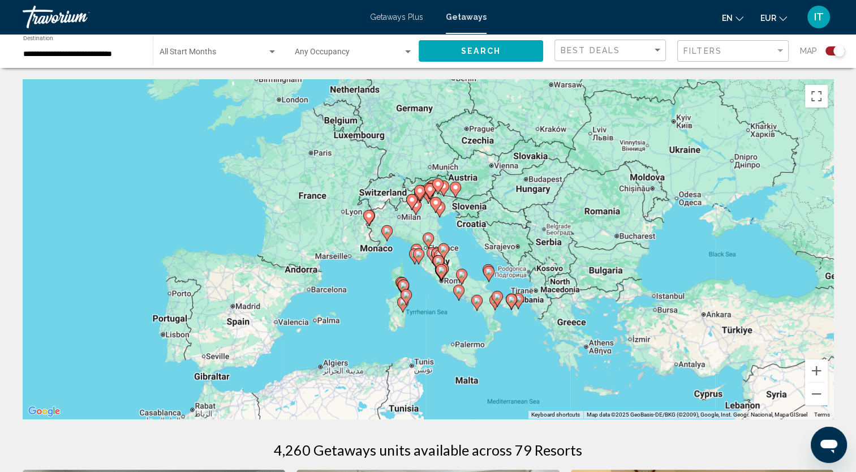
click at [428, 237] on image "Main content" at bounding box center [428, 238] width 7 height 7
type input "**********"
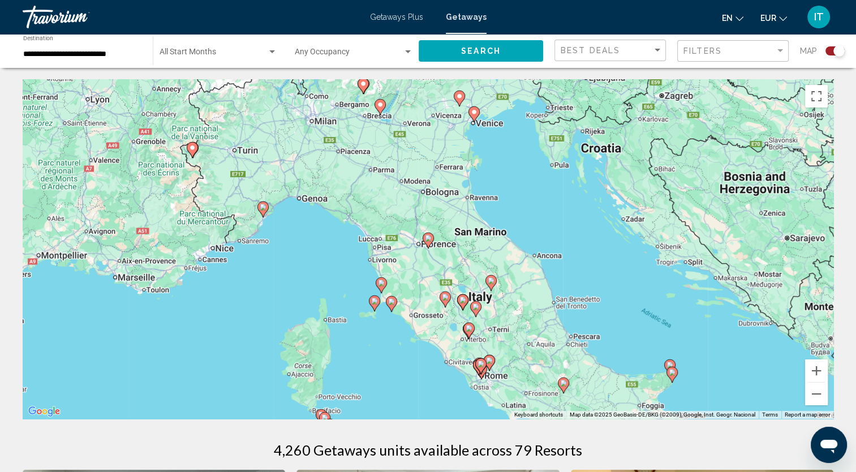
click at [380, 287] on icon "Main content" at bounding box center [381, 285] width 10 height 15
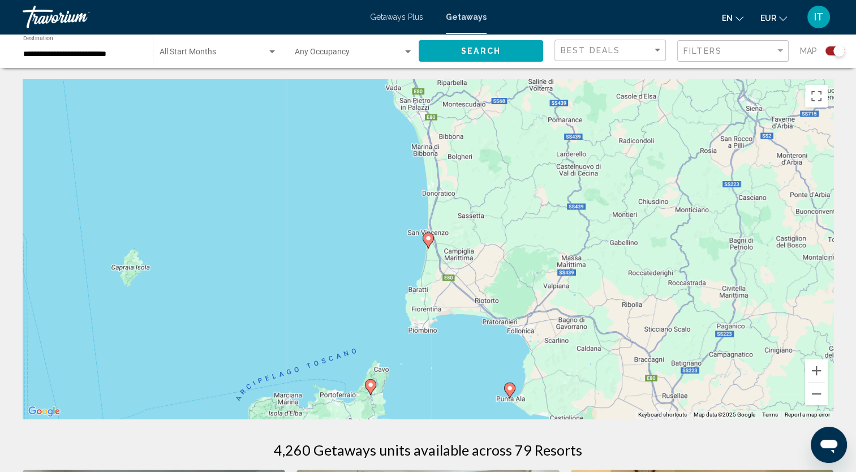
click at [428, 243] on icon "Main content" at bounding box center [428, 240] width 10 height 15
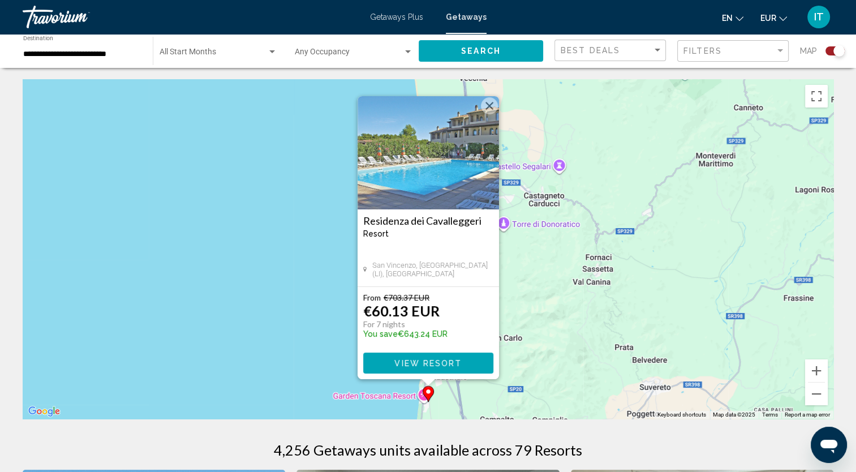
click at [447, 370] on button "View Resort" at bounding box center [428, 363] width 130 height 21
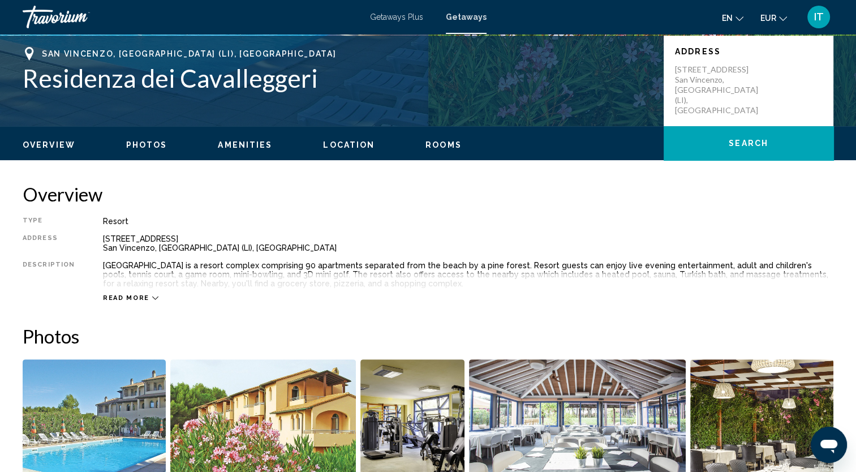
scroll to position [42, 0]
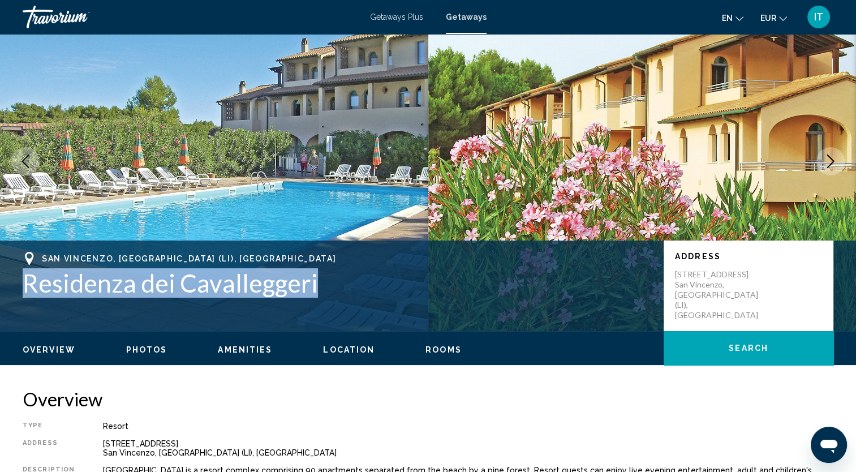
drag, startPoint x: 418, startPoint y: 285, endPoint x: 20, endPoint y: 285, distance: 397.9
click at [20, 285] on div "San Vincenzo, [GEOGRAPHIC_DATA] (LI), [GEOGRAPHIC_DATA] Residenza dei Cavallegg…" at bounding box center [428, 286] width 856 height 68
copy h1 "Residenza dei Cavalleggeri"
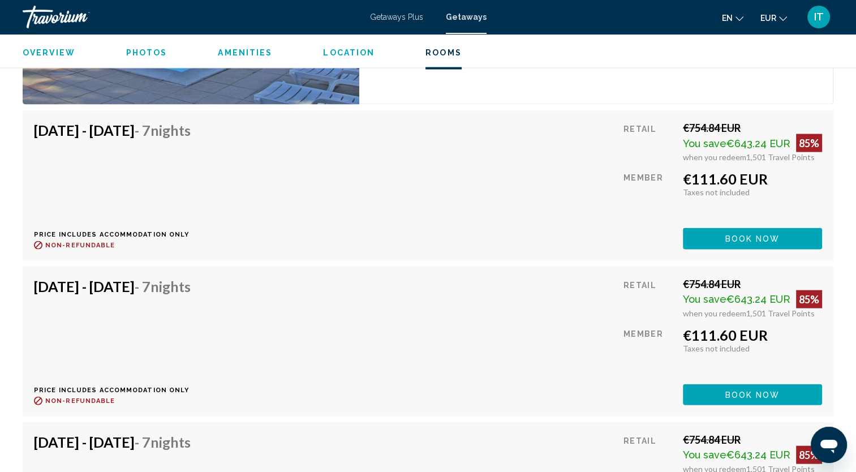
scroll to position [2330, 0]
